Goal: Information Seeking & Learning: Find specific page/section

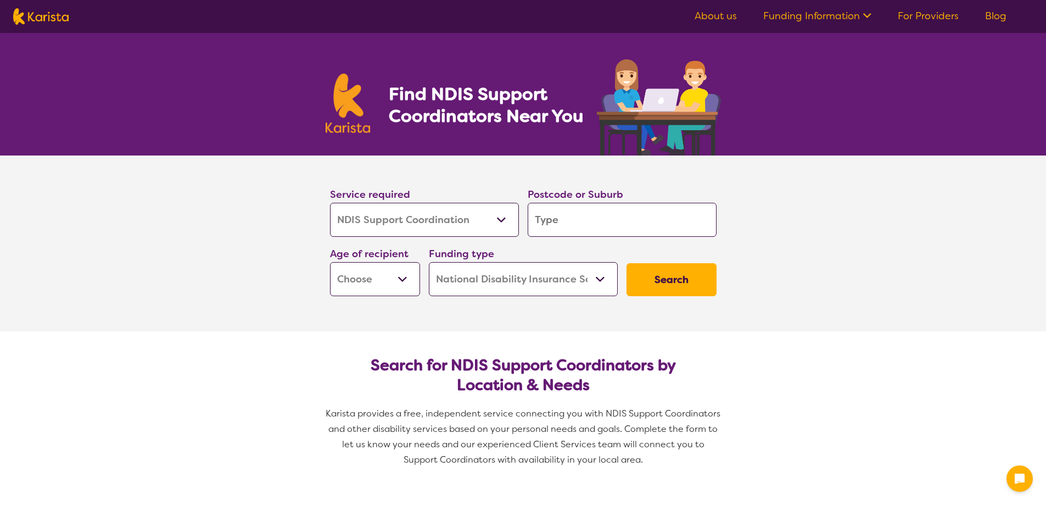
select select "NDIS Support Coordination"
select select "NDIS"
select select "NDIS Support Coordination"
select select "NDIS"
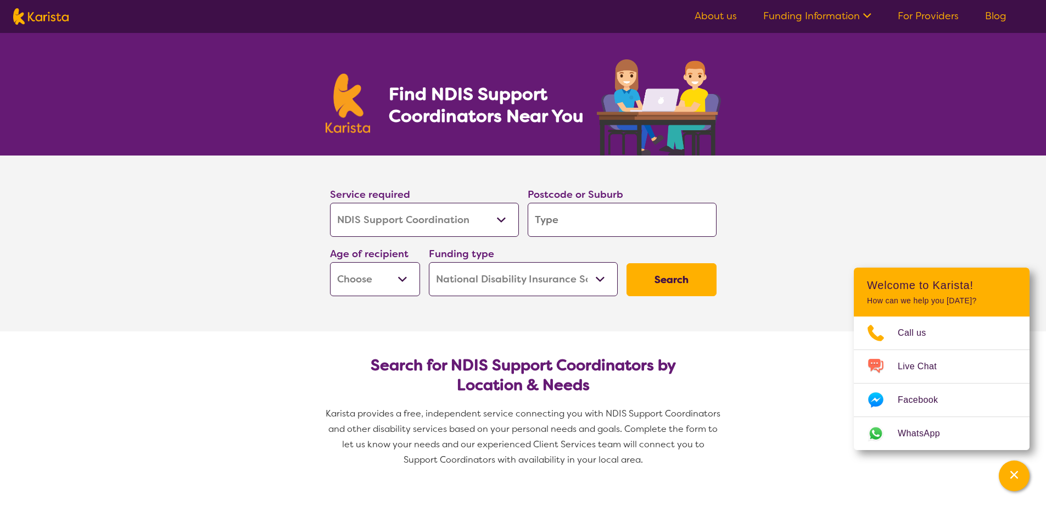
click at [559, 223] on input "search" at bounding box center [622, 220] width 189 height 34
type input "8"
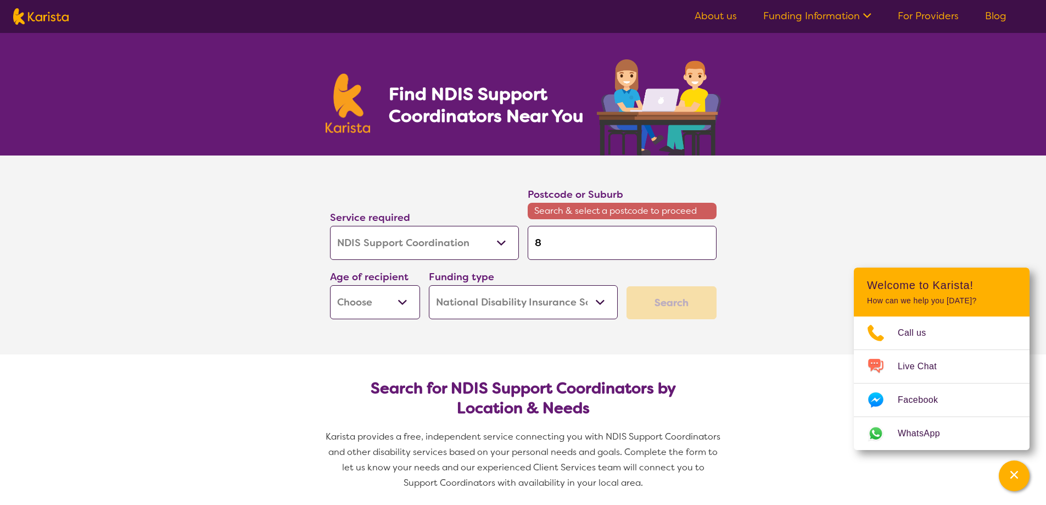
type input "8"
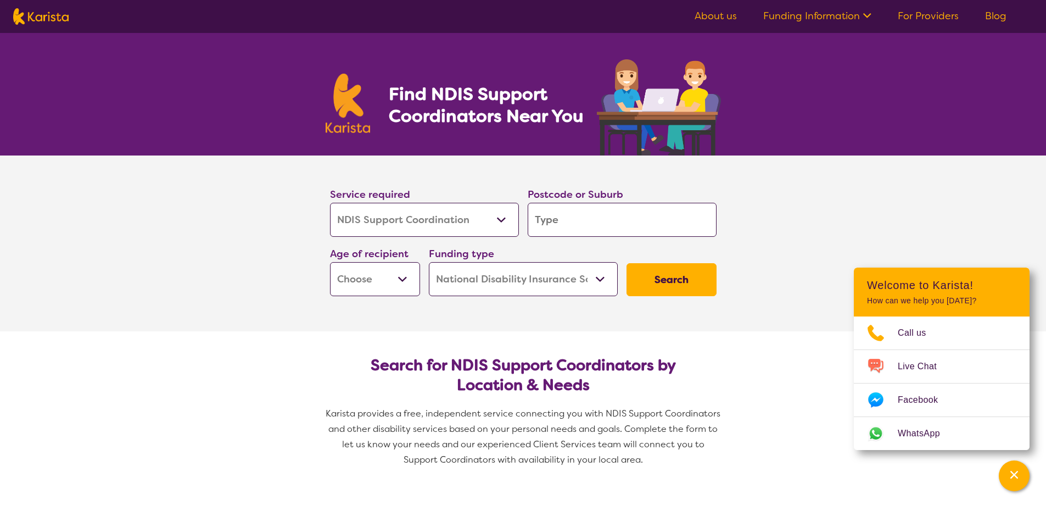
type input "0"
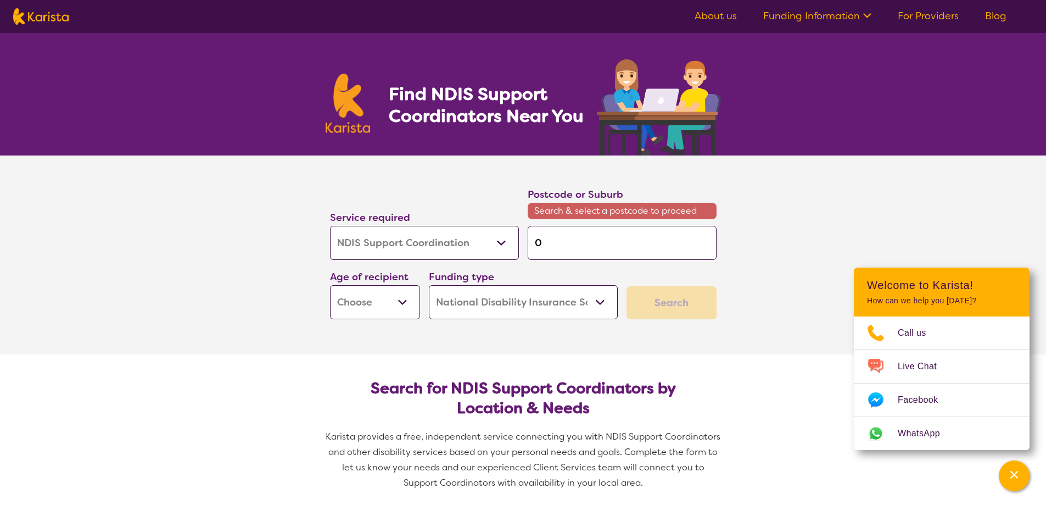
type input "08"
type input "081"
type input "0810"
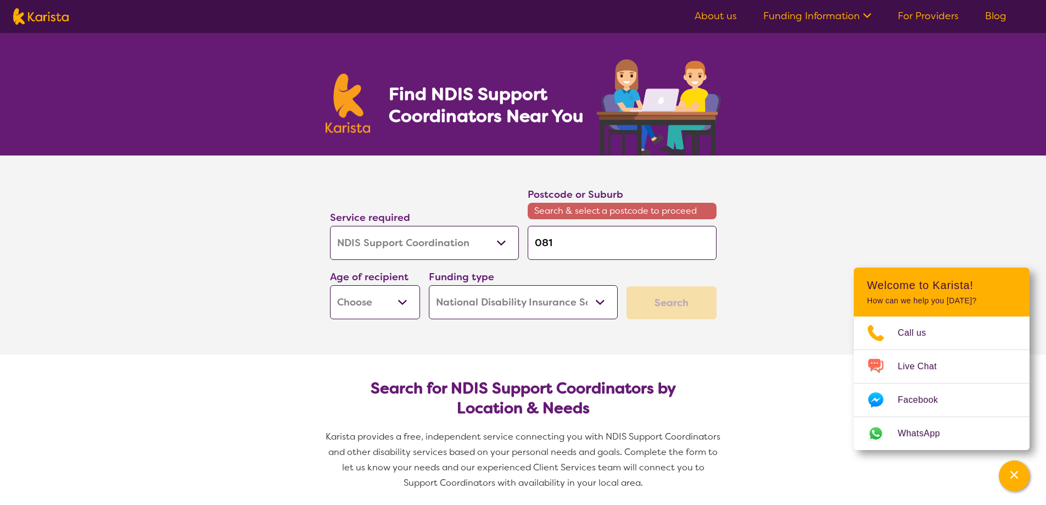
type input "0810"
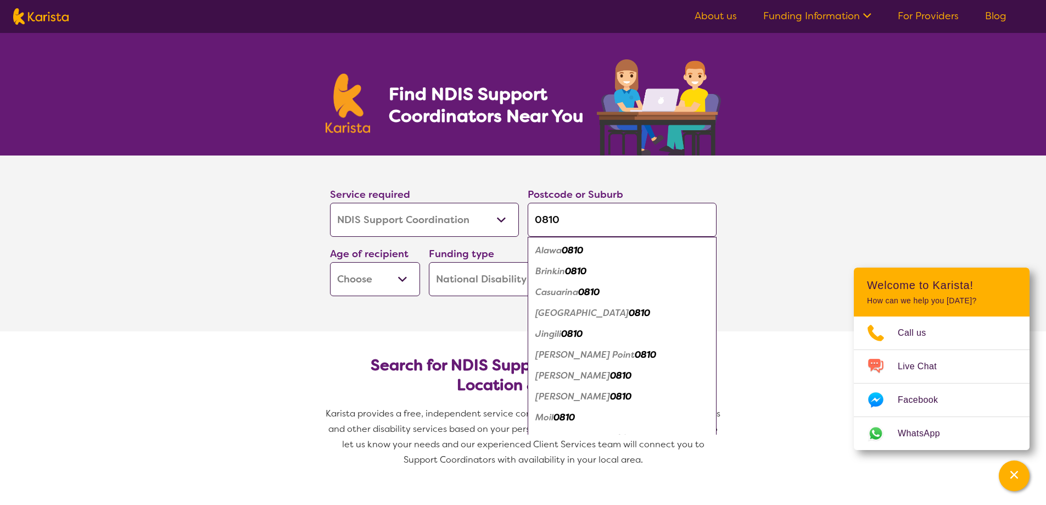
type input "0810"
click at [566, 421] on em "0810" at bounding box center [563, 417] width 21 height 12
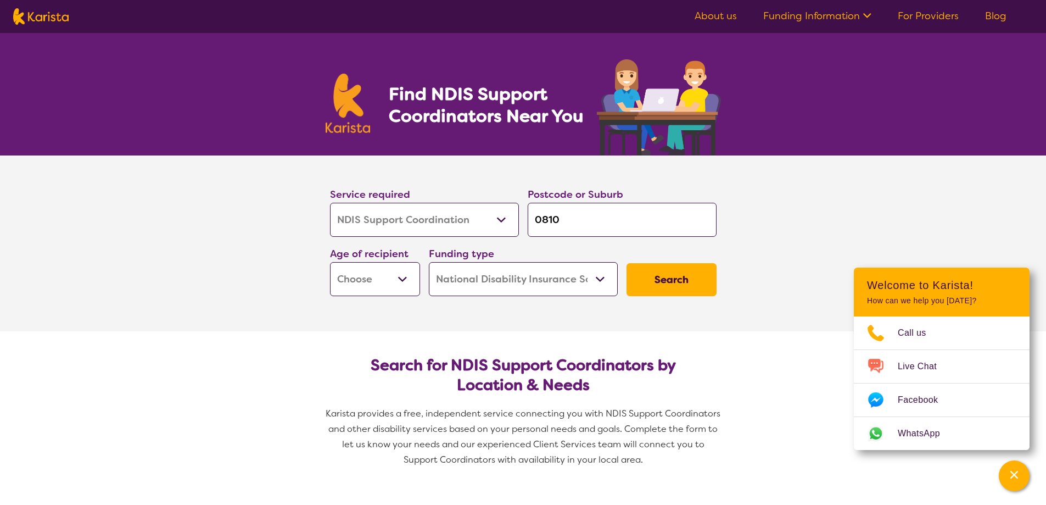
click at [401, 275] on select "Early Childhood - 0 to 9 Child - 10 to 11 Adolescent - 12 to 17 Adult - 18 to 6…" at bounding box center [375, 279] width 90 height 34
select select "AD"
click at [330, 262] on select "Early Childhood - 0 to 9 Child - 10 to 11 Adolescent - 12 to 17 Adult - 18 to 6…" at bounding box center [375, 279] width 90 height 34
select select "AD"
click at [670, 279] on button "Search" at bounding box center [672, 279] width 90 height 33
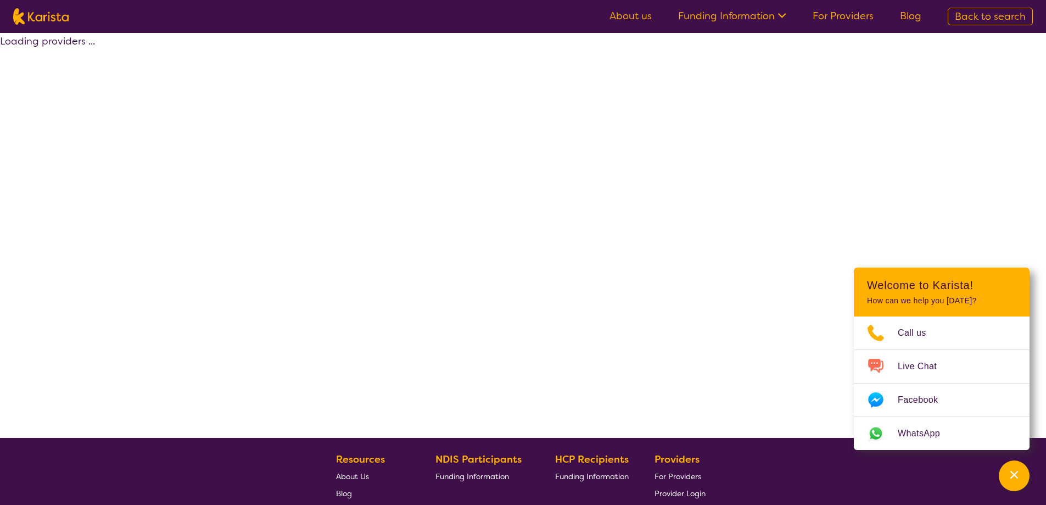
select select "NDIS Support Coordination"
select select "AD"
select select "NDIS"
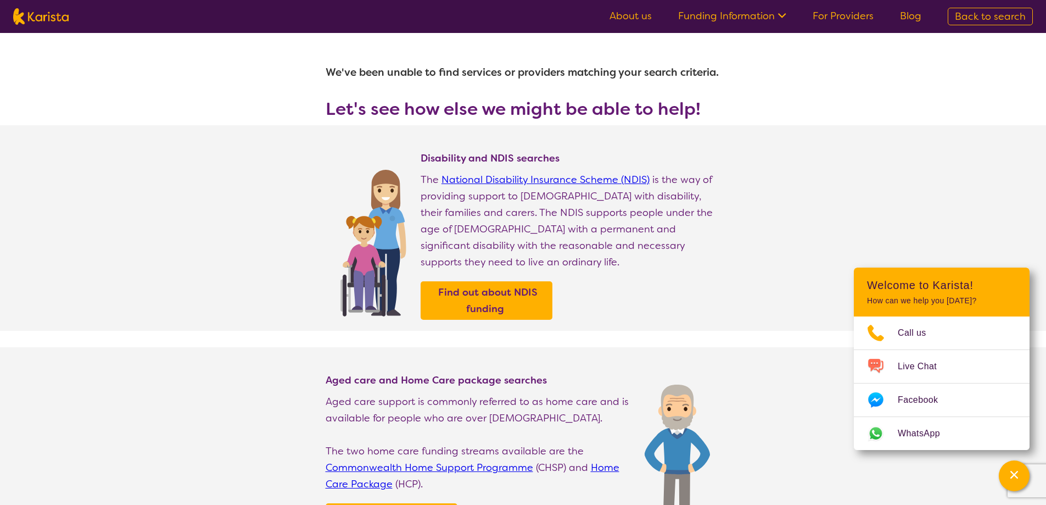
select select "NDIS Support Coordination"
select select "AD"
select select "NDIS"
select select "NDIS Support Coordination"
select select "AD"
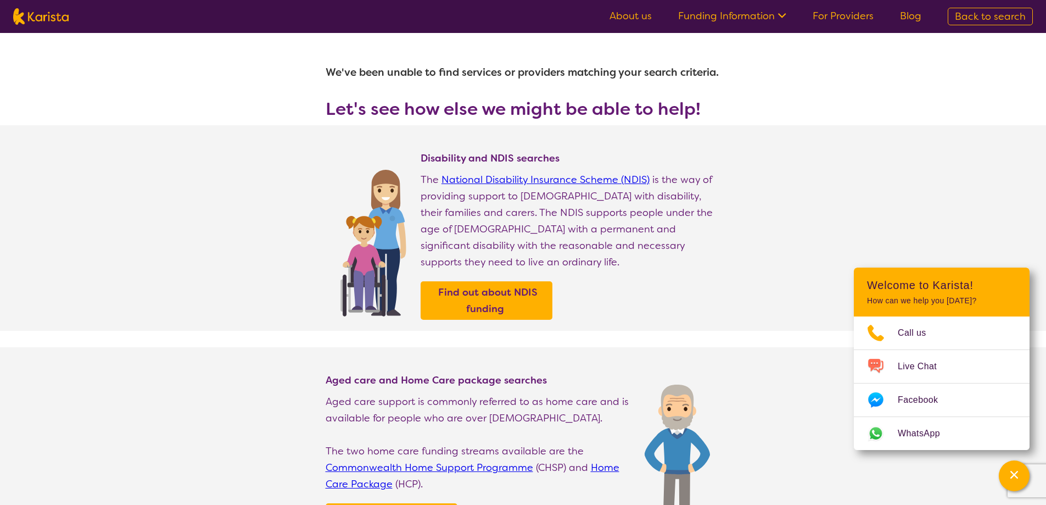
select select "NDIS"
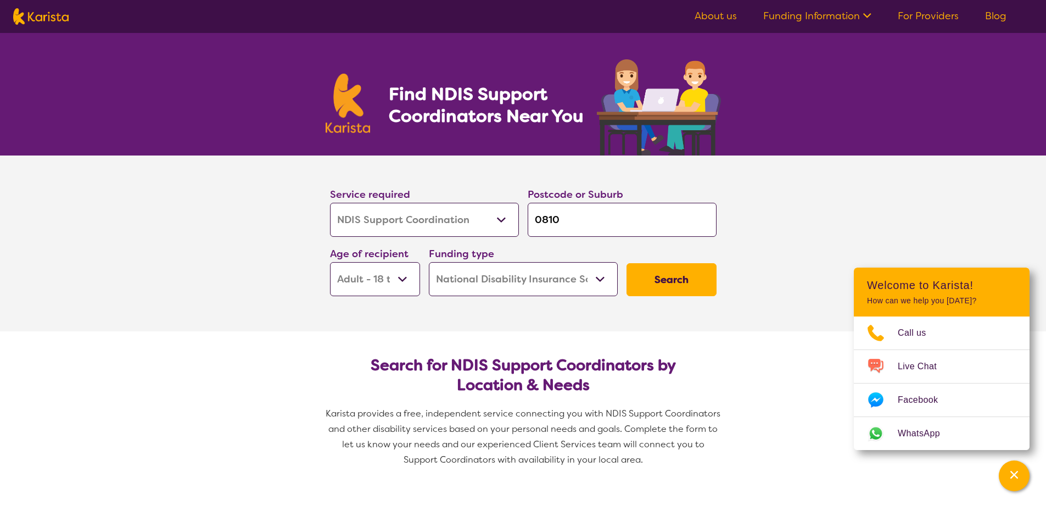
click at [566, 216] on input "0810" at bounding box center [622, 220] width 189 height 34
type input "081"
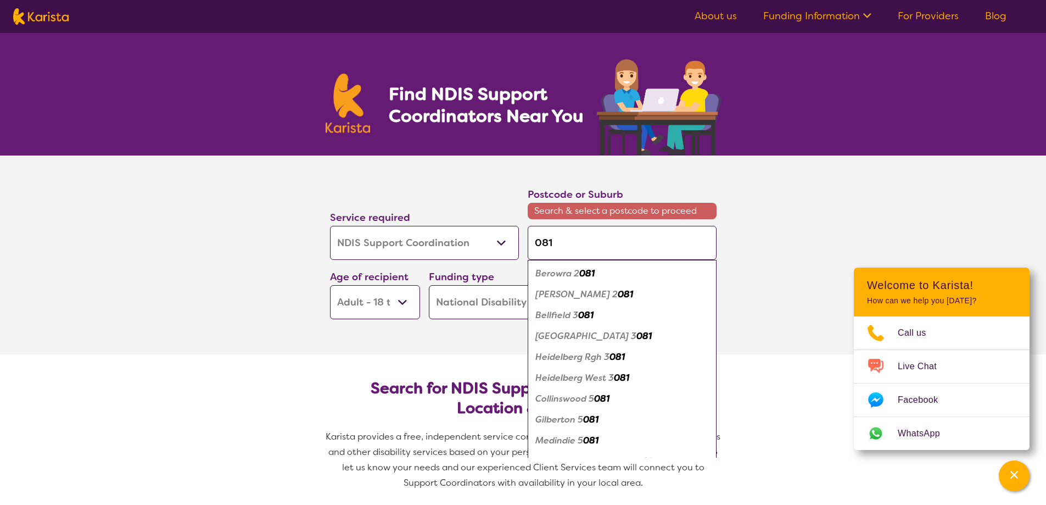
type input "08"
type input "0"
type input "08"
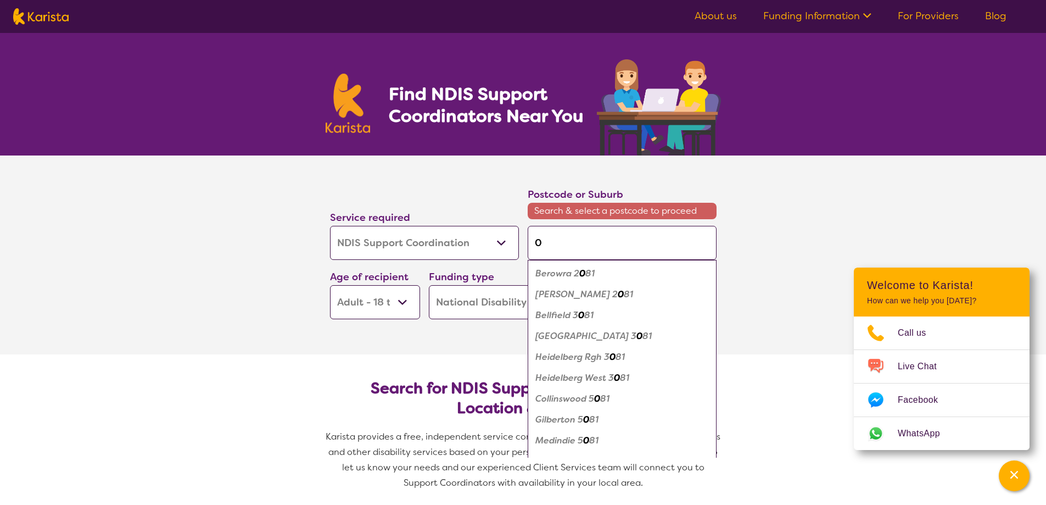
type input "08"
type input "080"
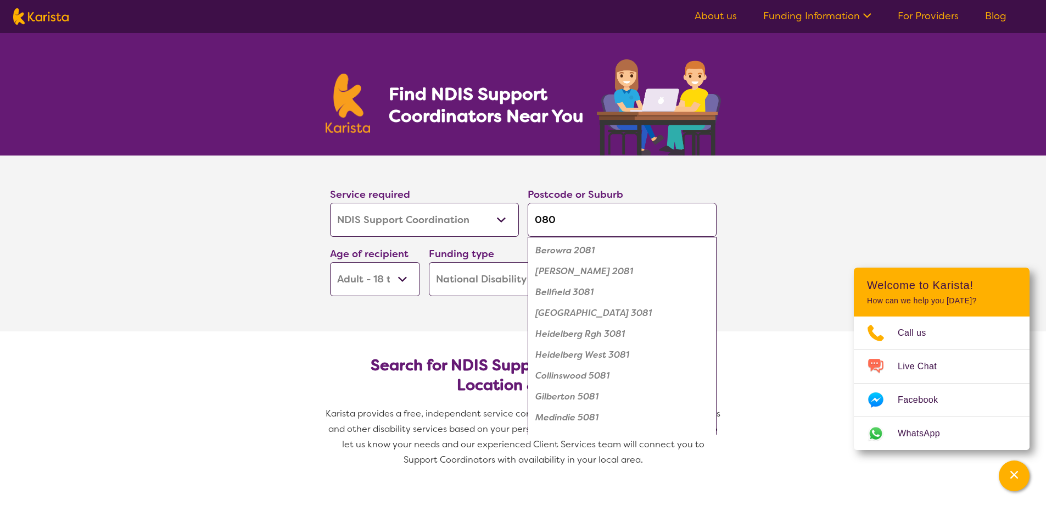
type input "0800"
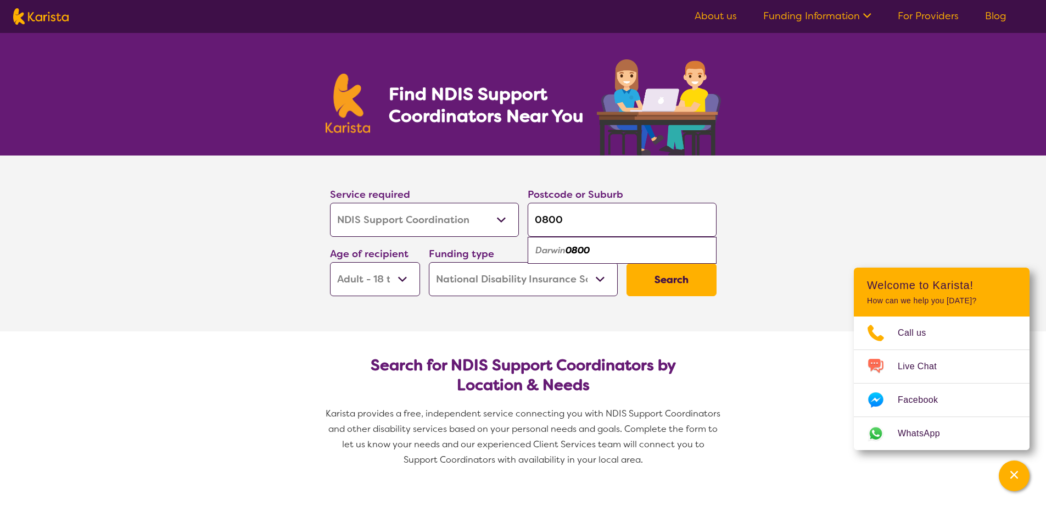
type input "0800"
click at [667, 273] on button "Search" at bounding box center [672, 279] width 90 height 33
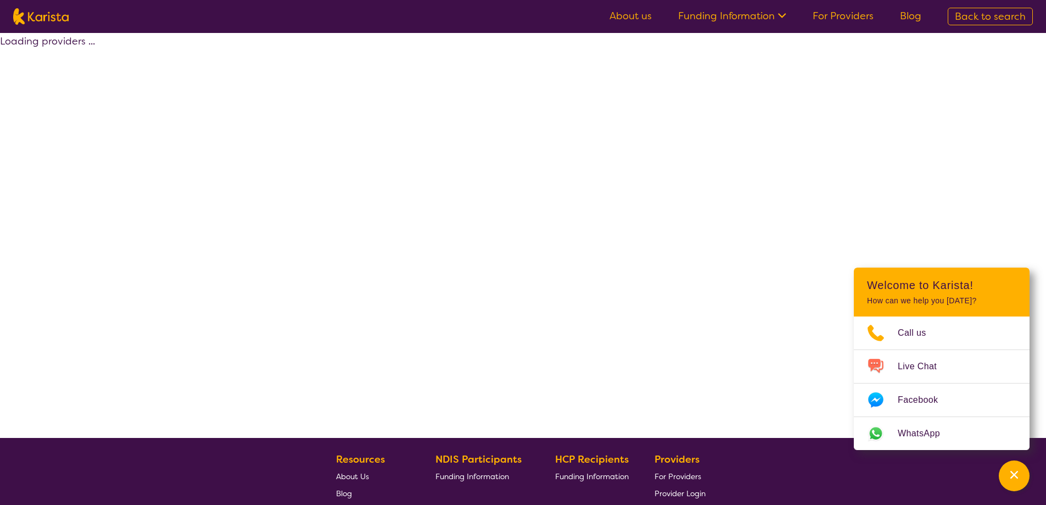
select select "NDIS Support Coordination"
select select "AD"
select select "NDIS"
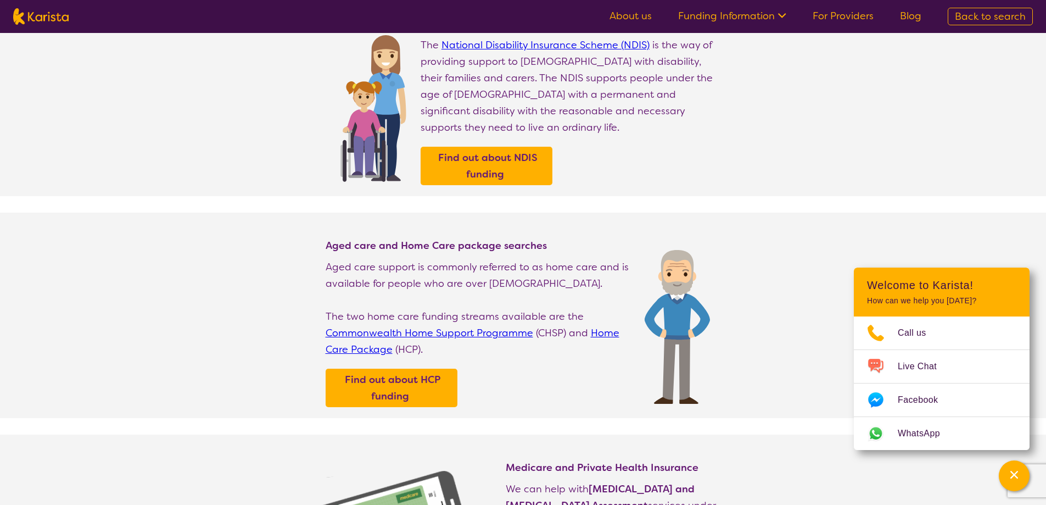
scroll to position [165, 0]
